Goal: Information Seeking & Learning: Learn about a topic

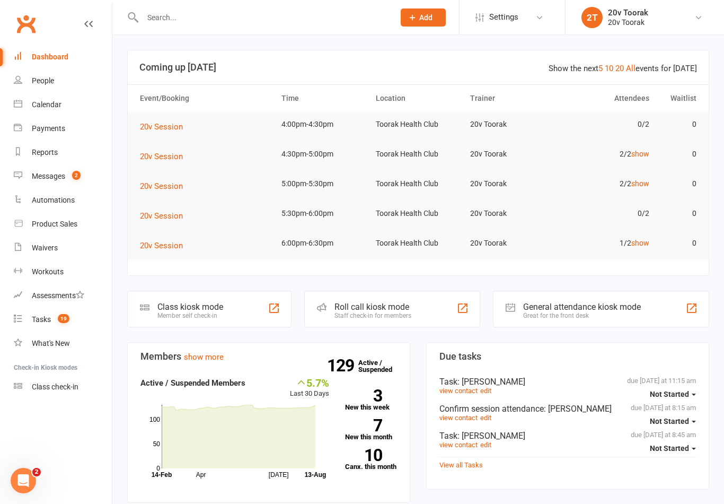
click at [24, 98] on link "Calendar" at bounding box center [63, 105] width 98 height 24
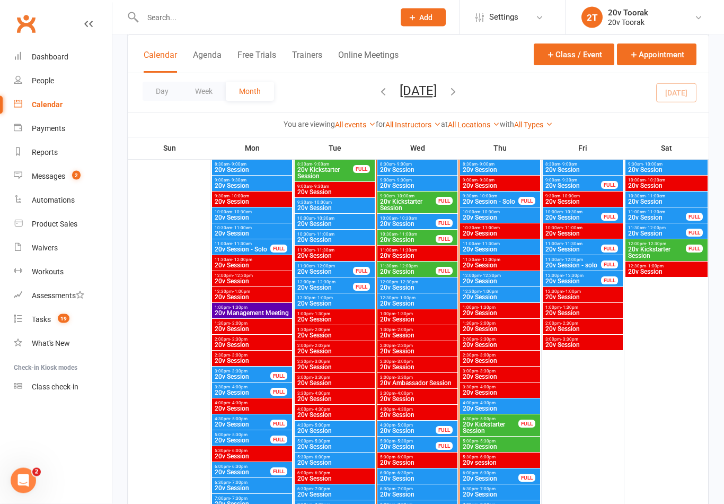
scroll to position [1239, 0]
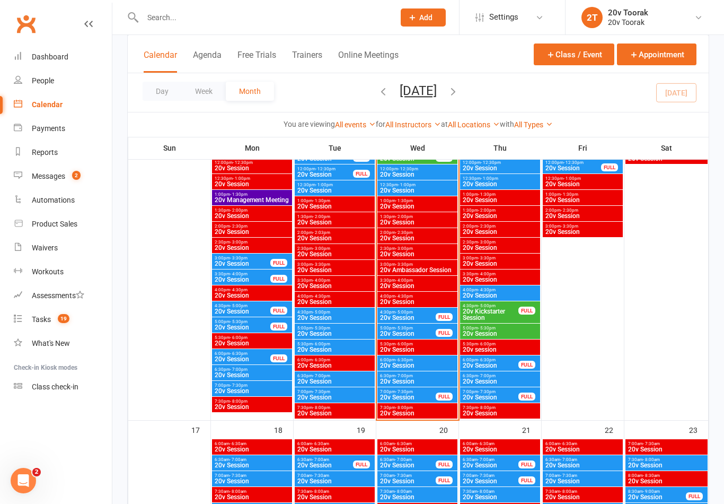
click at [416, 319] on span "20v Session" at bounding box center [408, 317] width 57 height 6
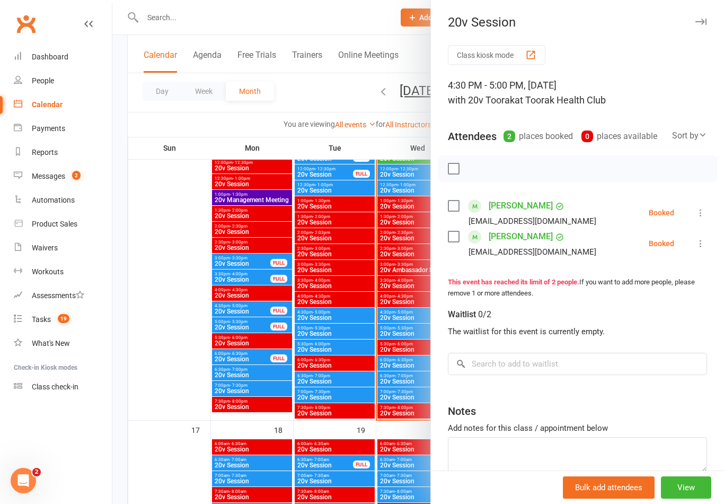
click at [364, 394] on div at bounding box center [418, 252] width 612 height 504
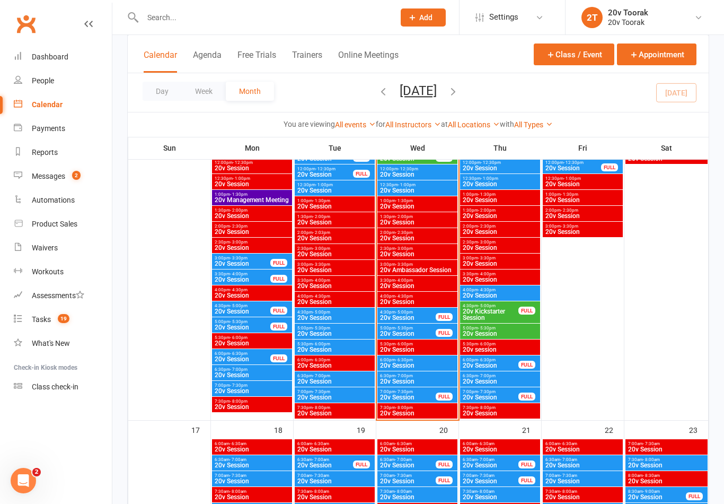
click at [422, 331] on span "20v Session" at bounding box center [408, 333] width 57 height 6
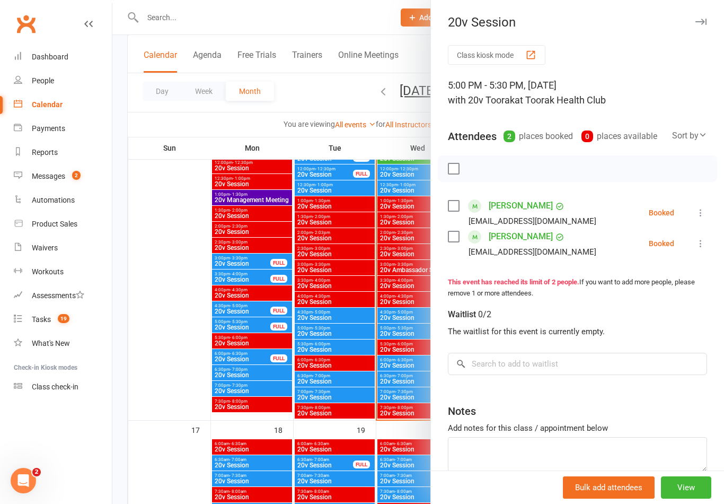
click at [375, 386] on div at bounding box center [418, 252] width 612 height 504
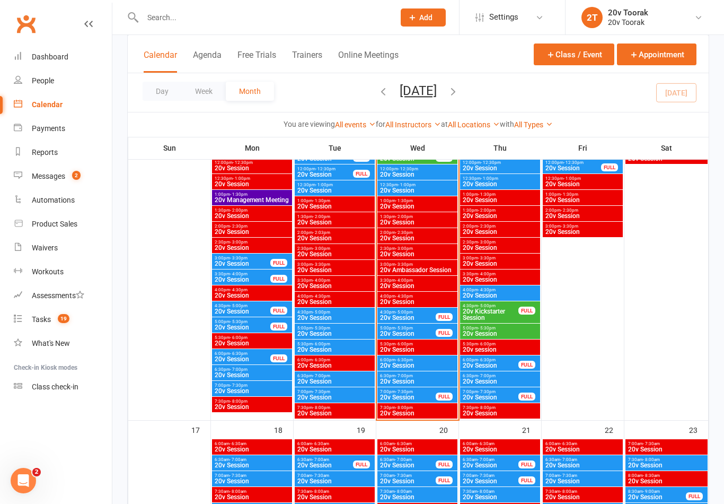
click at [432, 367] on span "20v Session" at bounding box center [418, 365] width 76 height 6
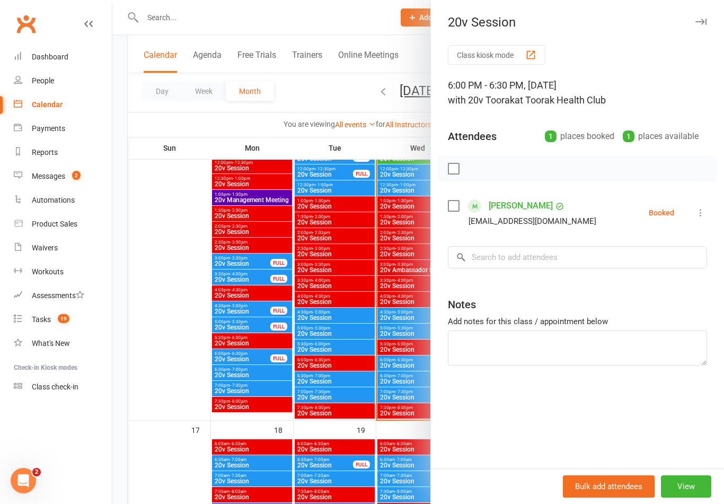
click at [396, 395] on div at bounding box center [418, 252] width 612 height 504
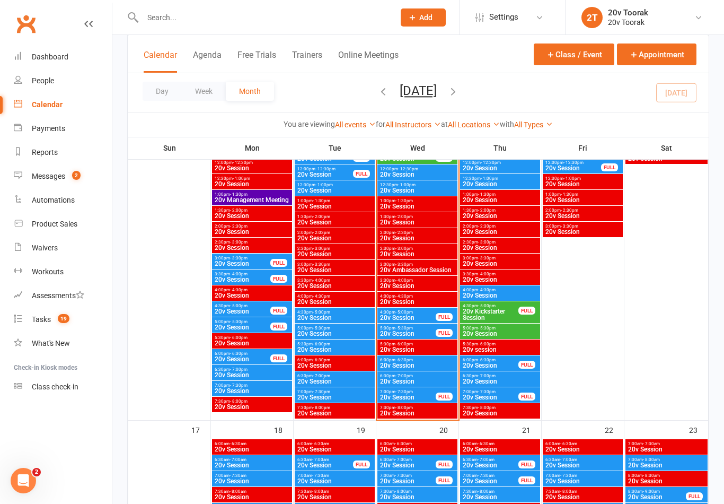
click at [419, 379] on span "20v Session" at bounding box center [418, 381] width 76 height 6
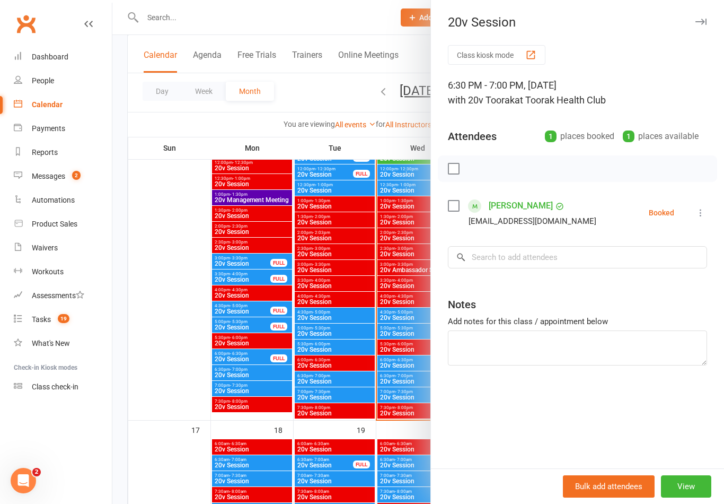
click at [403, 378] on div at bounding box center [418, 252] width 612 height 504
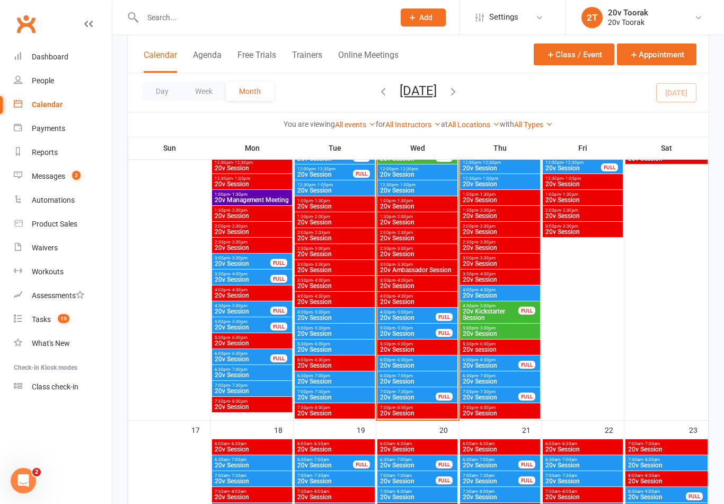
click at [416, 398] on span "20v Session" at bounding box center [408, 397] width 57 height 6
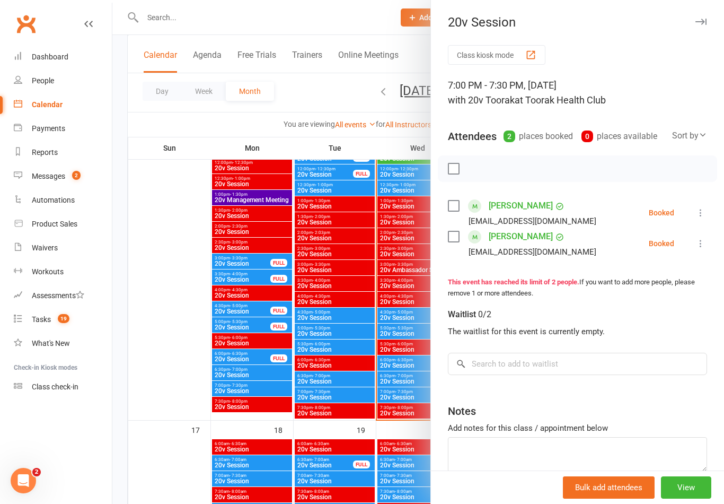
click at [398, 414] on div at bounding box center [418, 252] width 612 height 504
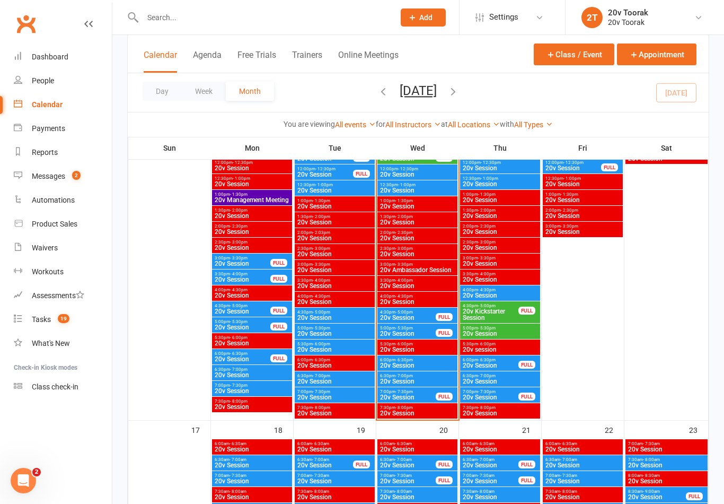
click at [436, 332] on div "FULL" at bounding box center [444, 333] width 17 height 8
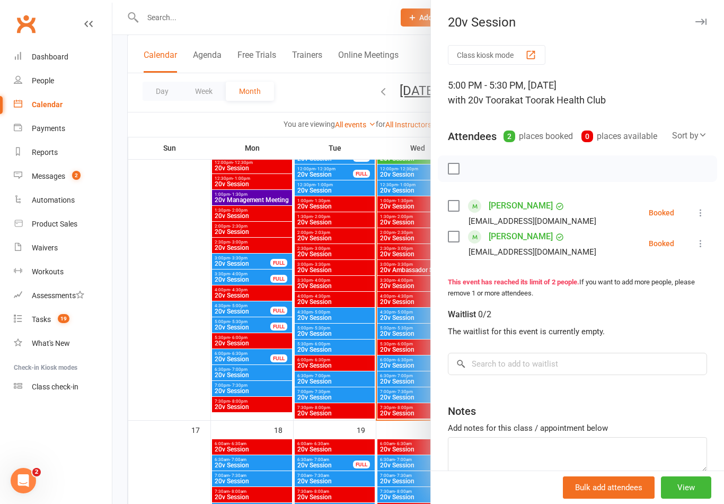
click at [406, 371] on div at bounding box center [418, 252] width 612 height 504
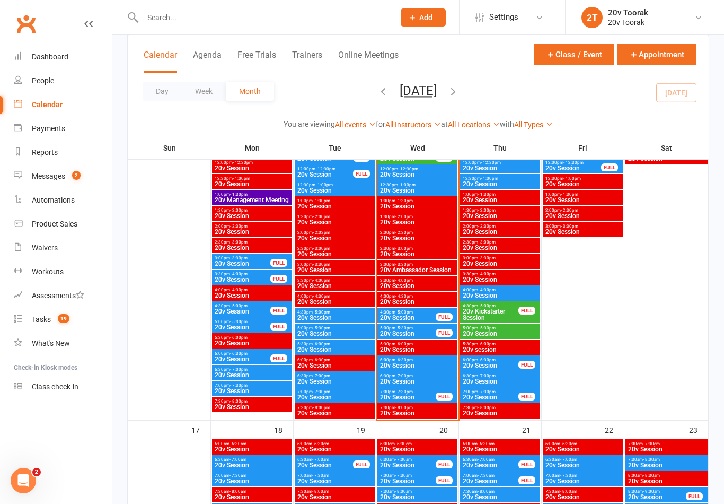
click at [418, 316] on span "20v Session" at bounding box center [408, 317] width 57 height 6
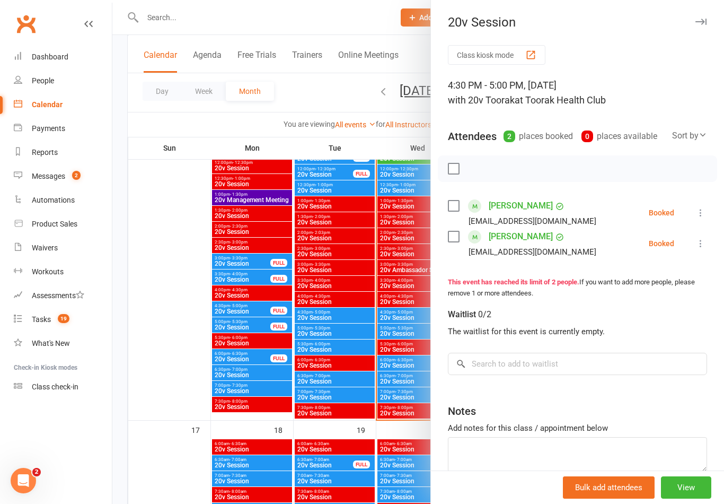
click at [277, 438] on div at bounding box center [418, 252] width 612 height 504
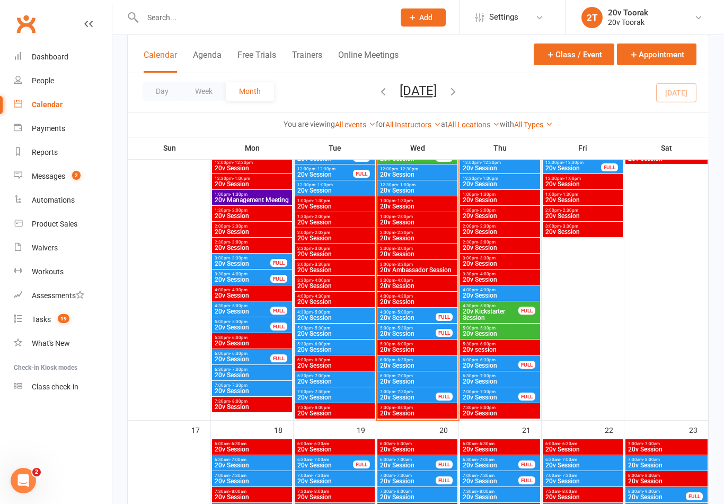
click at [29, 174] on link "Messages 2" at bounding box center [63, 176] width 98 height 24
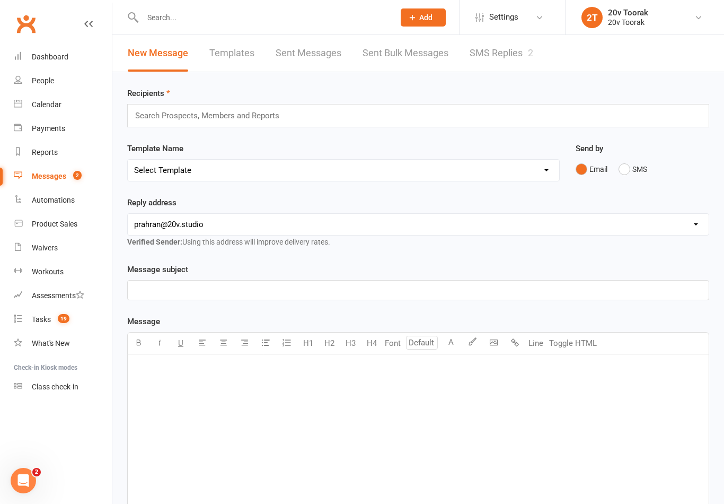
click at [498, 51] on link "SMS Replies 2" at bounding box center [502, 53] width 64 height 37
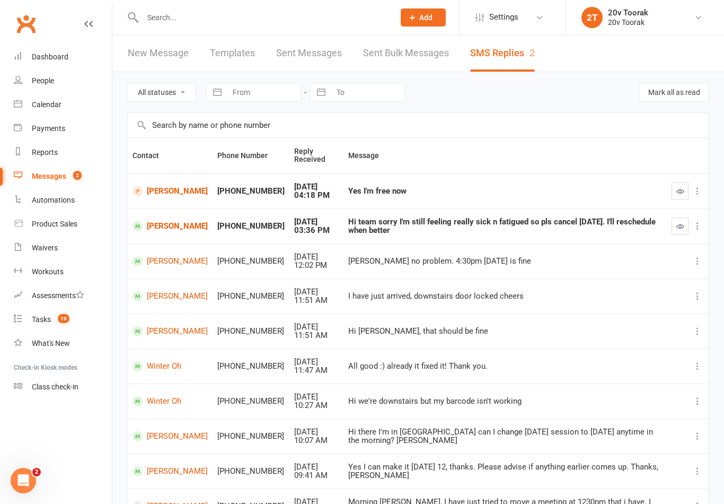
click at [41, 180] on div "Messages" at bounding box center [49, 176] width 34 height 8
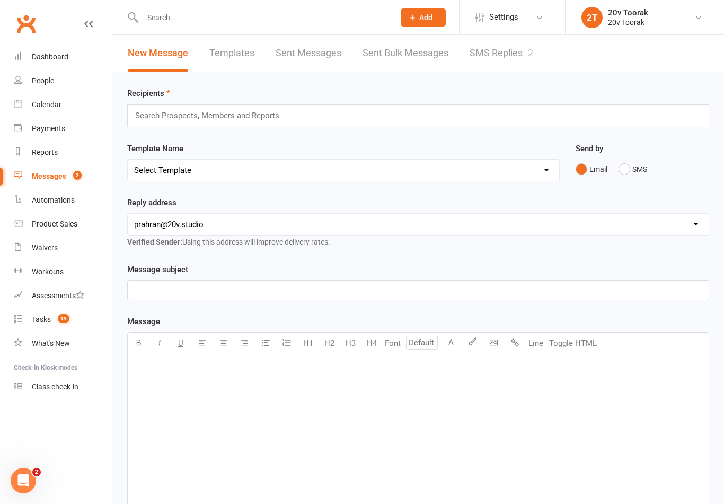
click at [516, 55] on link "SMS Replies 2" at bounding box center [502, 53] width 64 height 37
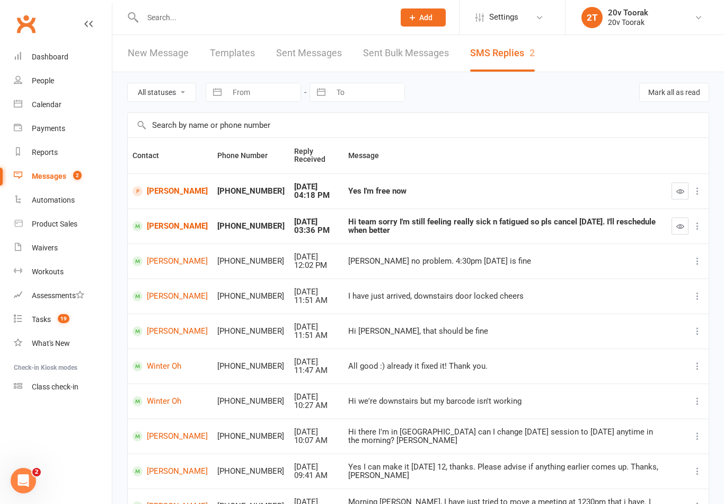
click at [27, 101] on link "Calendar" at bounding box center [63, 105] width 98 height 24
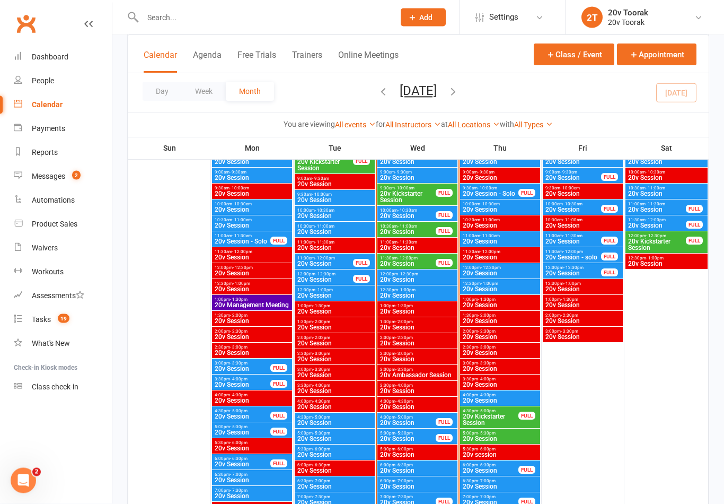
scroll to position [1166, 0]
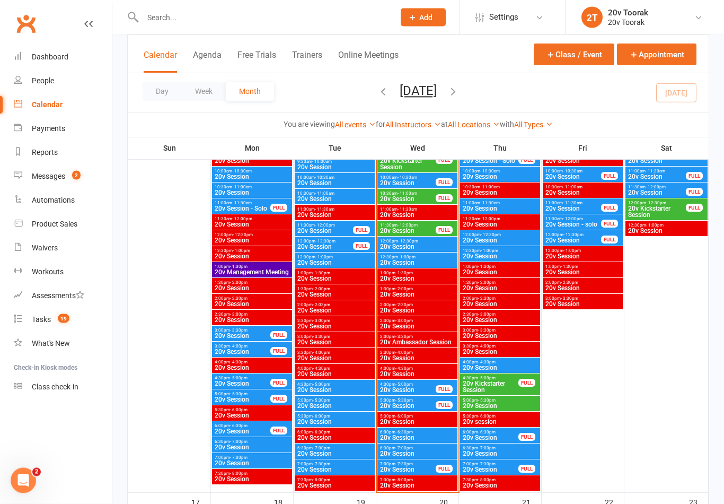
click at [417, 437] on span "20v Session" at bounding box center [418, 438] width 76 height 6
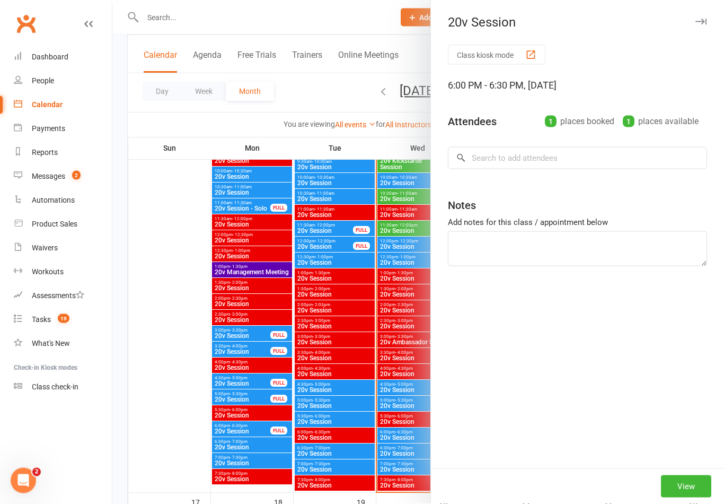
scroll to position [1167, 0]
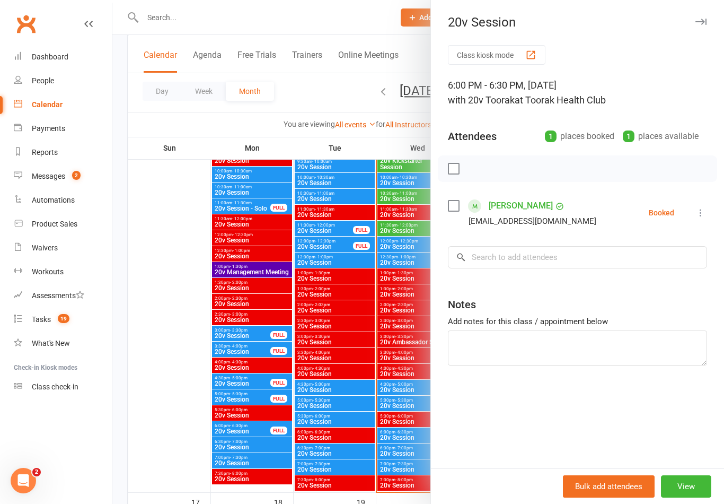
click at [359, 455] on div at bounding box center [418, 252] width 612 height 504
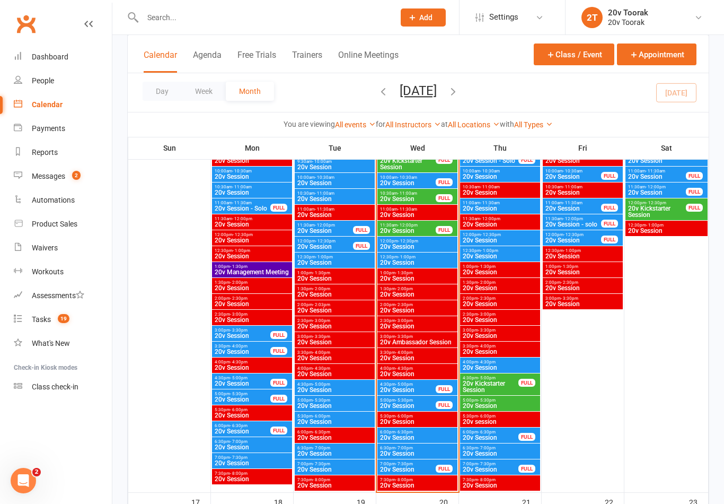
click at [428, 390] on span "20v Session" at bounding box center [408, 389] width 57 height 6
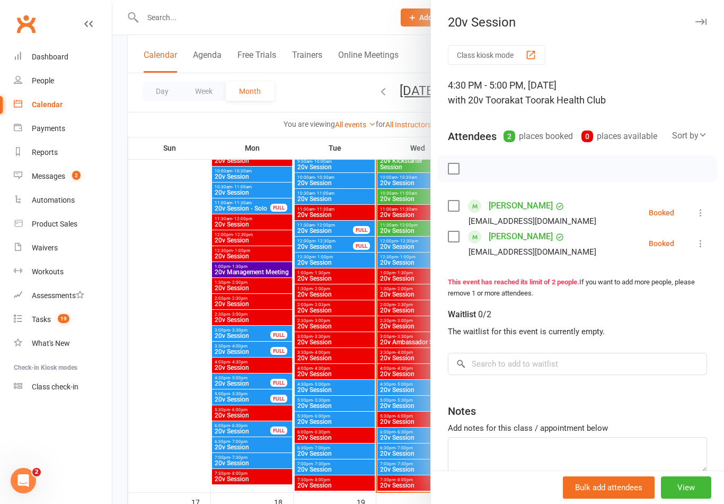
click at [531, 202] on link "[PERSON_NAME]" at bounding box center [521, 205] width 64 height 17
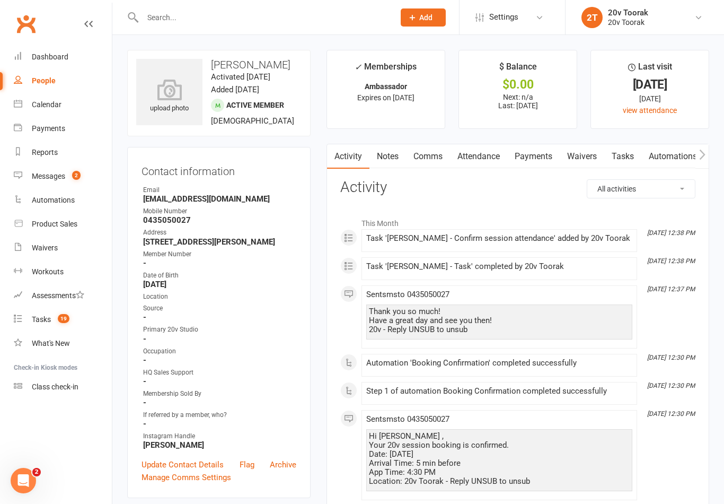
click at [402, 158] on link "Notes" at bounding box center [387, 156] width 37 height 24
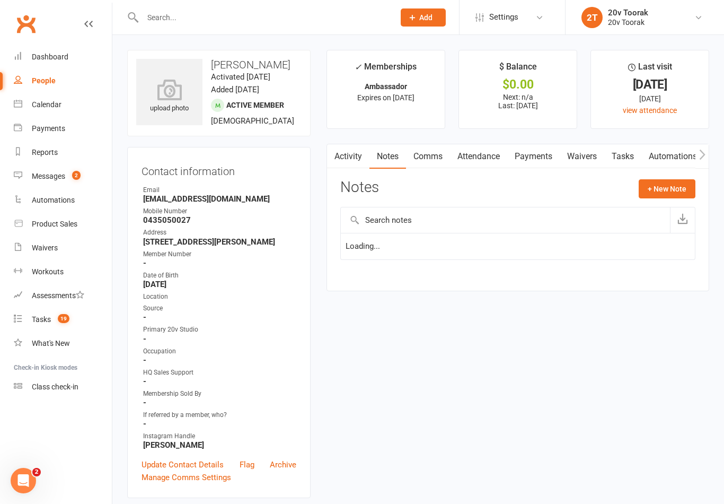
scroll to position [16, 0]
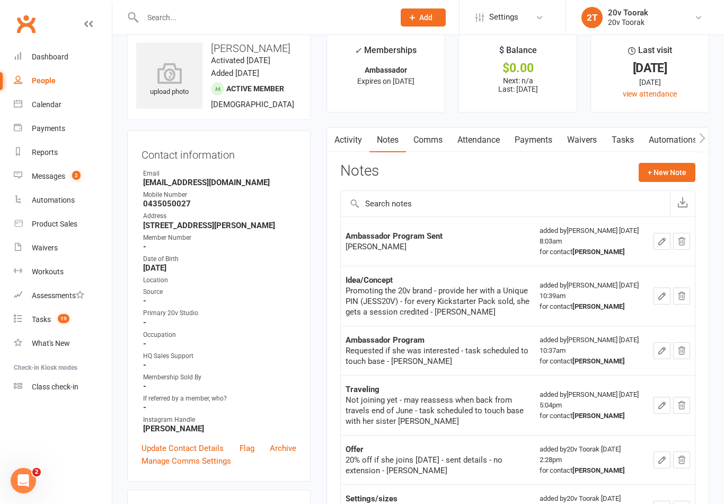
click at [15, 169] on link "Messages 2" at bounding box center [63, 176] width 98 height 24
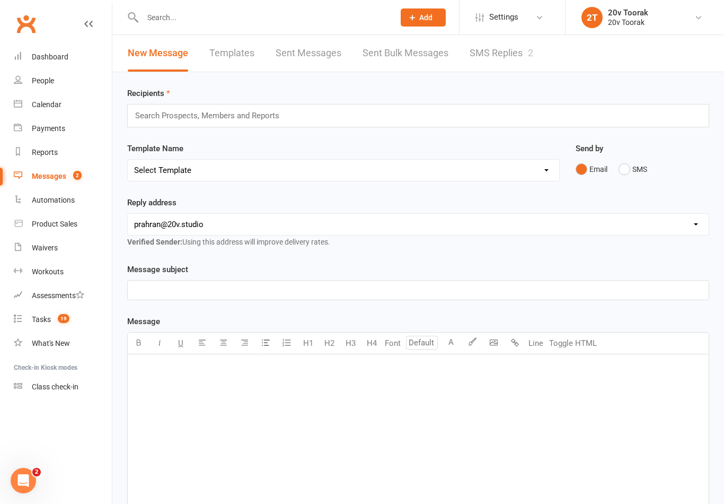
click at [541, 55] on div "New Message Templates Sent Messages Sent Bulk Messages SMS Replies 2" at bounding box center [330, 53] width 436 height 37
click at [507, 68] on link "SMS Replies 2" at bounding box center [502, 53] width 64 height 37
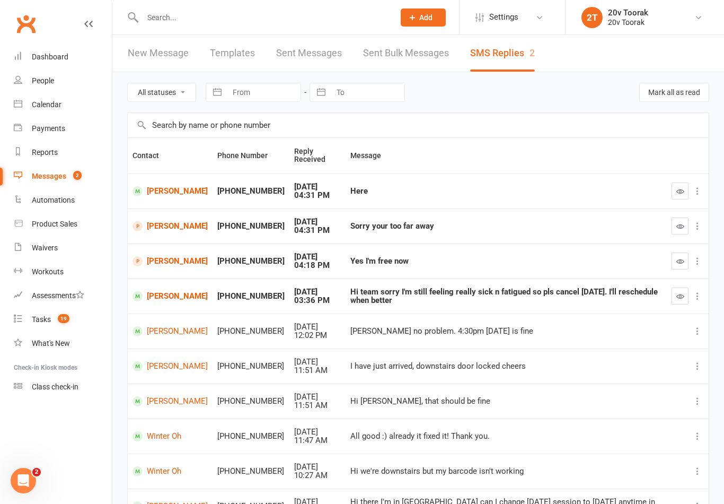
click at [30, 103] on link "Calendar" at bounding box center [63, 105] width 98 height 24
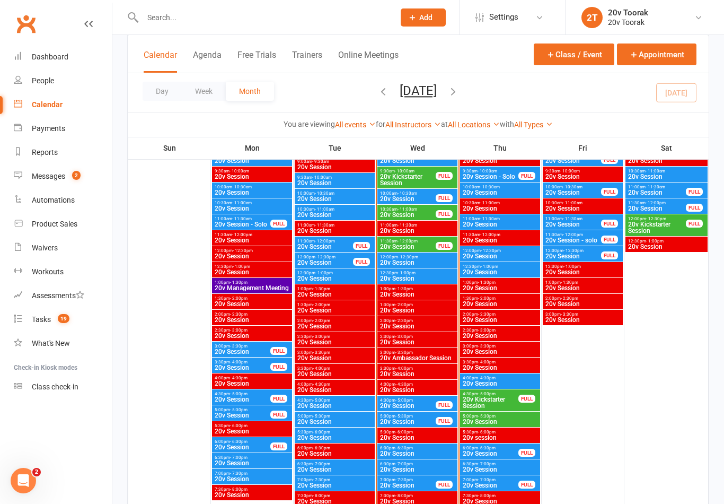
scroll to position [1270, 0]
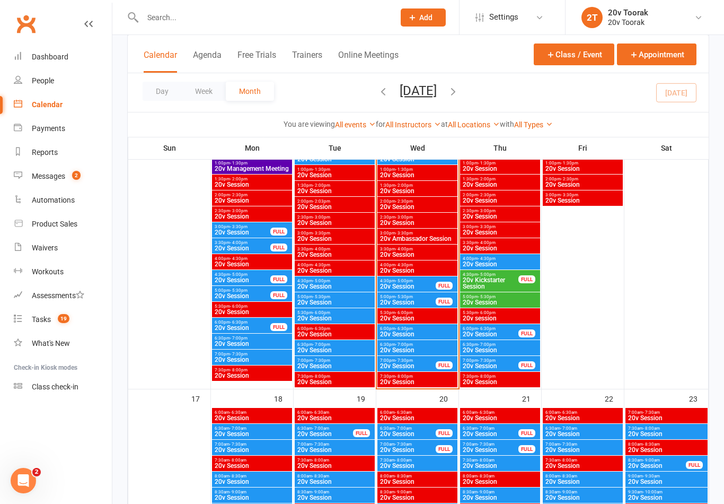
click at [413, 283] on span "20v Session" at bounding box center [408, 286] width 57 height 6
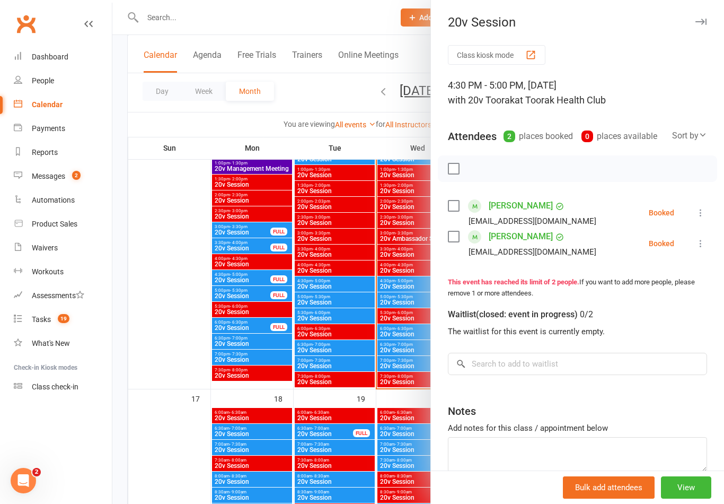
click at [533, 203] on link "[PERSON_NAME]" at bounding box center [521, 205] width 64 height 17
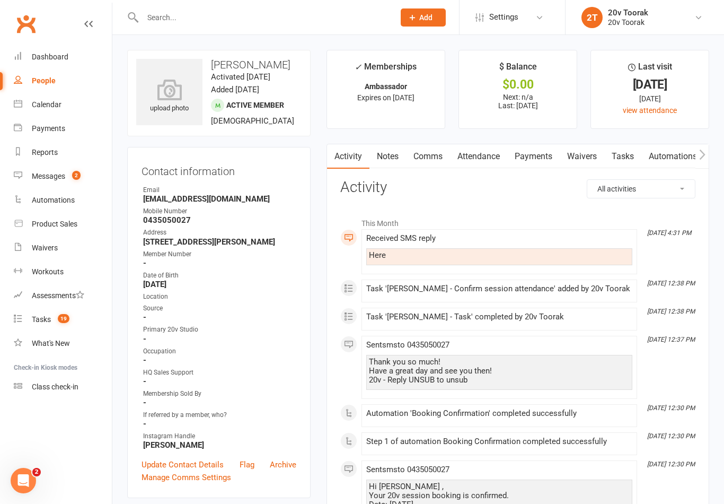
click at [396, 165] on link "Notes" at bounding box center [387, 156] width 37 height 24
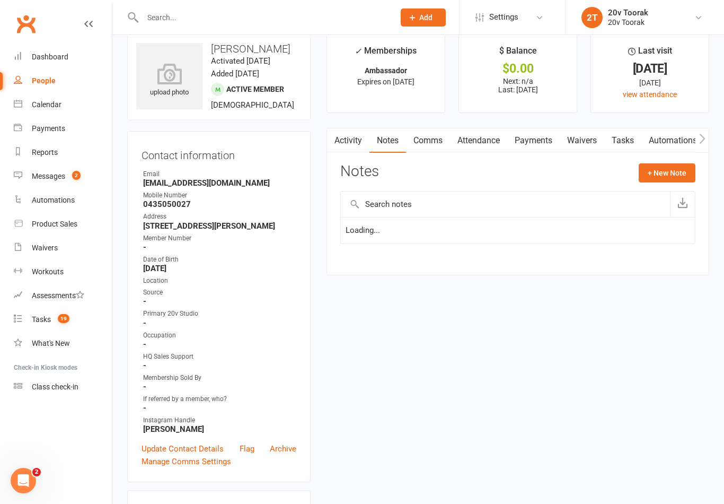
scroll to position [16, 0]
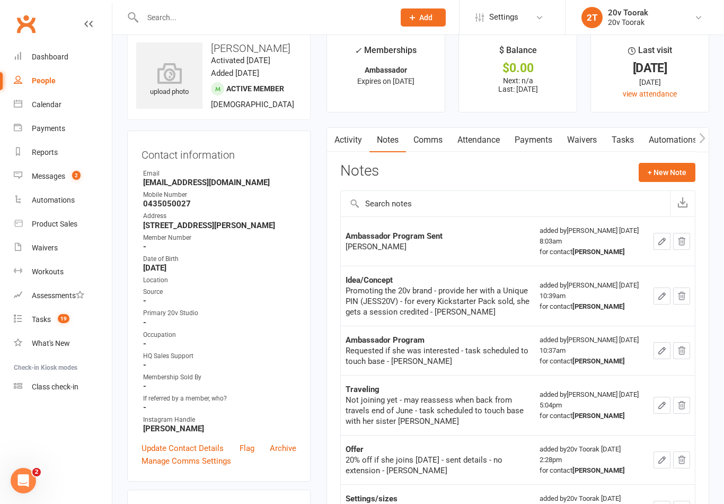
click at [328, 147] on button "button" at bounding box center [333, 140] width 13 height 24
click at [358, 151] on link "Activity" at bounding box center [348, 140] width 42 height 24
